Goal: Information Seeking & Learning: Learn about a topic

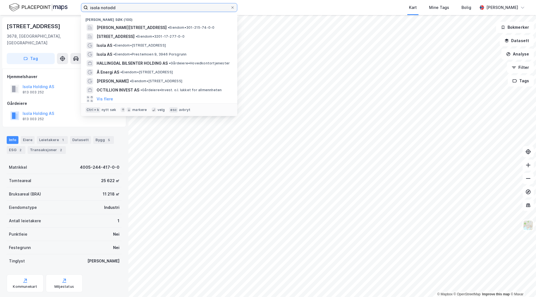
drag, startPoint x: 120, startPoint y: 8, endPoint x: 107, endPoint y: 6, distance: 13.5
click at [73, 7] on div "isola notodd Nylige søk (100) [PERSON_NAME][STREET_ADDRESS] • Eiendom • 301-215…" at bounding box center [268, 7] width 536 height 15
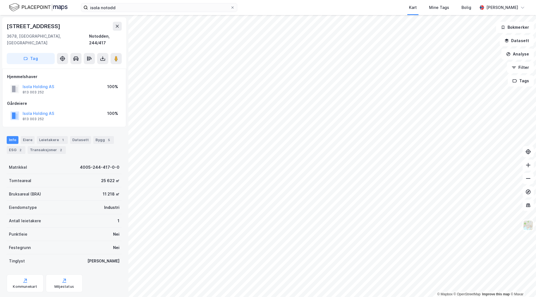
drag, startPoint x: 263, startPoint y: 2, endPoint x: 257, endPoint y: 5, distance: 6.9
drag, startPoint x: 257, startPoint y: 5, endPoint x: 249, endPoint y: 6, distance: 8.7
click at [249, 6] on div "isola notodd Kart Mine Tags Bolig [PERSON_NAME]" at bounding box center [268, 7] width 536 height 15
click at [126, 7] on input "isola notodd" at bounding box center [159, 7] width 142 height 8
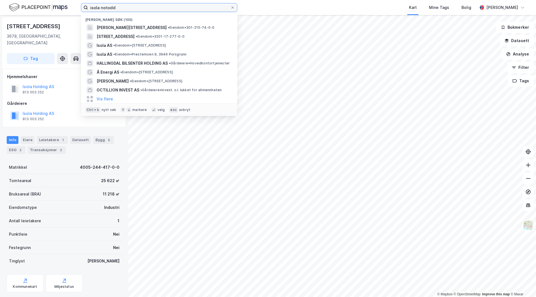
click at [126, 7] on input "isola notodd" at bounding box center [159, 7] width 142 height 8
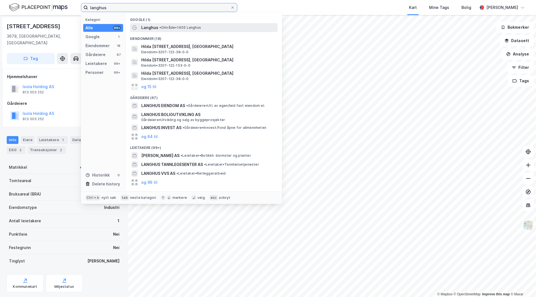
type input "langhus"
click at [176, 24] on div "Langhus • Område • 1405 [GEOGRAPHIC_DATA]" at bounding box center [203, 27] width 147 height 9
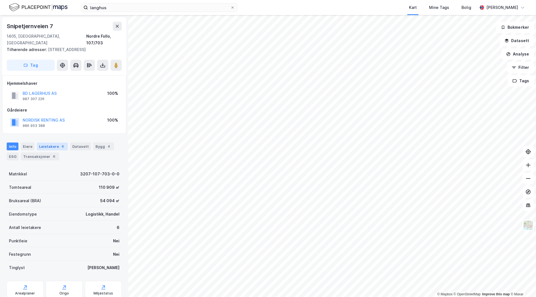
click at [60, 144] on div "6" at bounding box center [63, 147] width 6 height 6
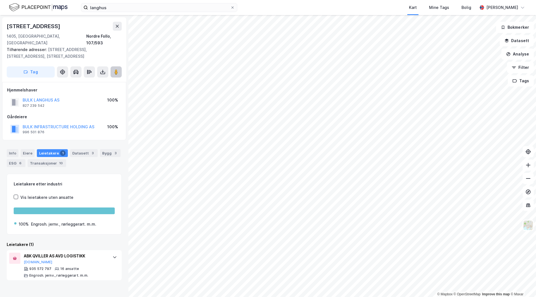
click at [119, 66] on button at bounding box center [116, 71] width 11 height 11
